Goal: Task Accomplishment & Management: Manage account settings

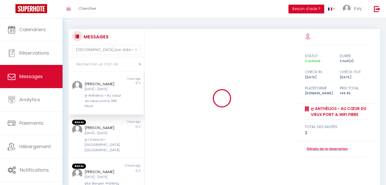
select select "message"
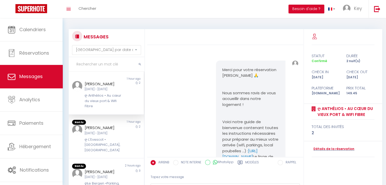
scroll to position [2498, 0]
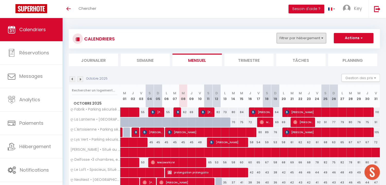
click at [304, 40] on button "Filtrer par hébergement" at bounding box center [301, 38] width 49 height 10
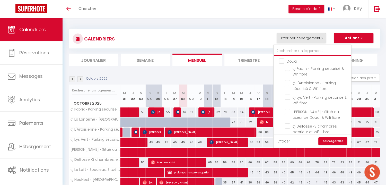
click at [304, 47] on input "text" at bounding box center [312, 50] width 77 height 9
type input "lau"
checkbox input "false"
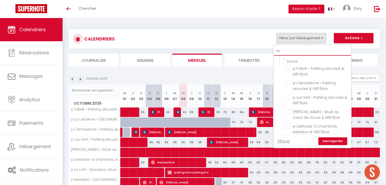
checkbox input "false"
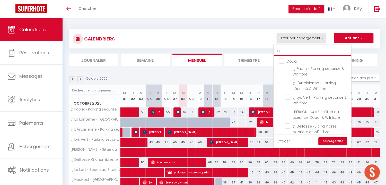
checkbox input "false"
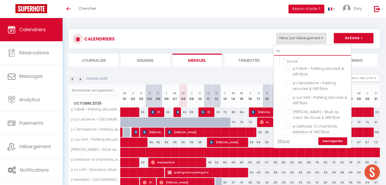
checkbox input "false"
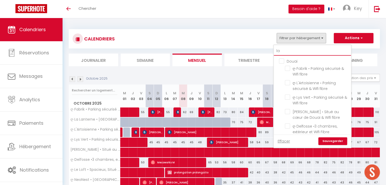
checkbox input "false"
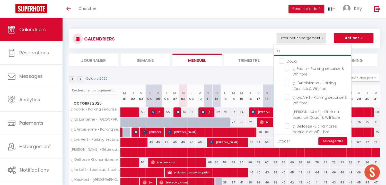
checkbox input "false"
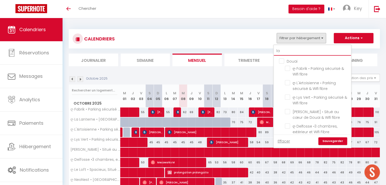
checkbox input "false"
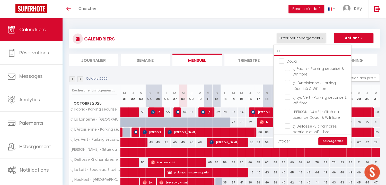
checkbox input "false"
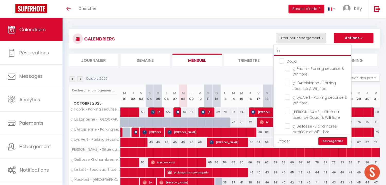
checkbox input "false"
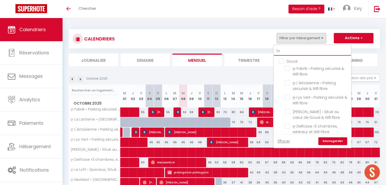
checkbox input "false"
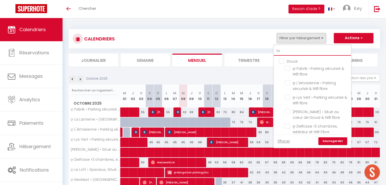
checkbox input "false"
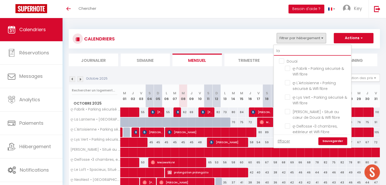
checkbox input "false"
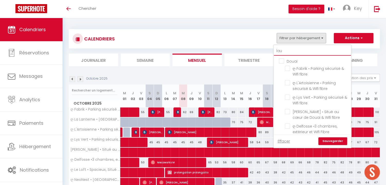
checkbox input "false"
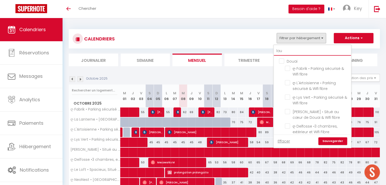
checkbox input "false"
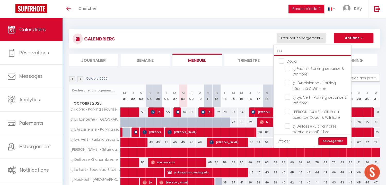
checkbox input "false"
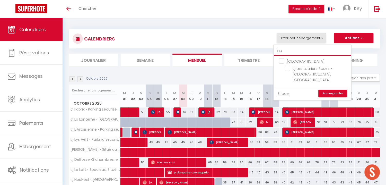
type input "laur"
checkbox input "false"
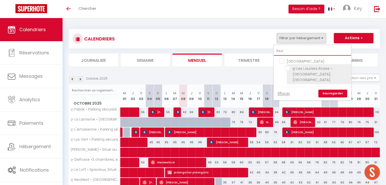
type input "laur"
click at [291, 69] on input "ღ Les Lauriers Roses • Calme, Terrasse & Parking" at bounding box center [317, 68] width 64 height 5
checkbox input "true"
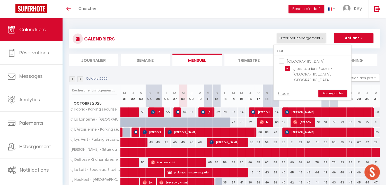
click at [329, 90] on link "Sauvegarder" at bounding box center [333, 94] width 29 height 8
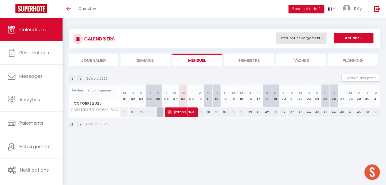
click at [305, 38] on button "Filtrer par hébergement" at bounding box center [301, 38] width 49 height 10
click at [296, 40] on button "Filtrer par hébergement" at bounding box center [301, 38] width 49 height 10
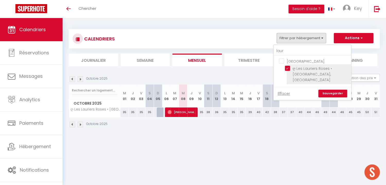
click at [289, 70] on input "ღ Les Lauriers Roses • Calme, Terrasse & Parking" at bounding box center [317, 68] width 64 height 5
checkbox input "false"
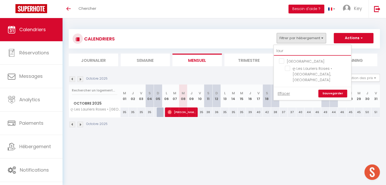
click at [296, 54] on input "laur" at bounding box center [312, 50] width 77 height 9
type input "b"
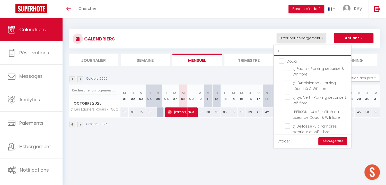
checkbox input "false"
type input "be"
checkbox input "false"
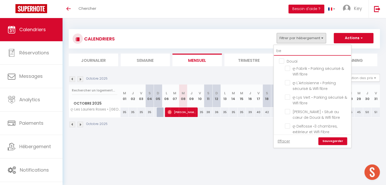
type input "ber"
checkbox input "false"
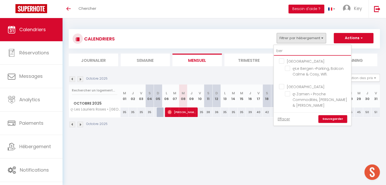
type input "berg"
checkbox input "false"
type input "berg"
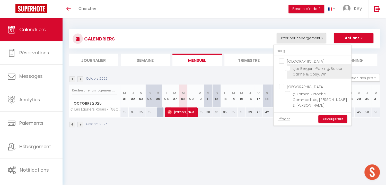
click at [290, 67] on input "ღLe Bergen •Parking, Balcon Calme & Cosy, Wifi." at bounding box center [317, 68] width 64 height 5
checkbox input "true"
checkbox input "false"
click at [340, 115] on link "Sauvegarder" at bounding box center [333, 119] width 29 height 8
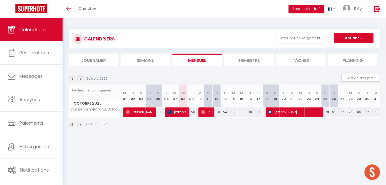
click at [207, 113] on span "Maxime Poisson" at bounding box center [206, 112] width 11 height 10
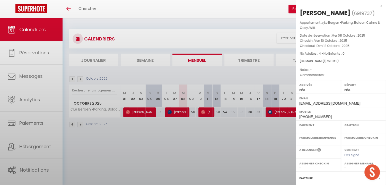
select select "OK"
select select "0"
select select "1"
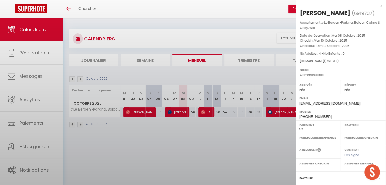
select select
